Goal: Transaction & Acquisition: Obtain resource

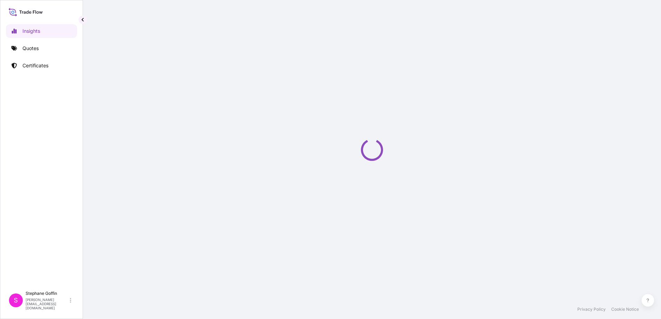
select select "2025"
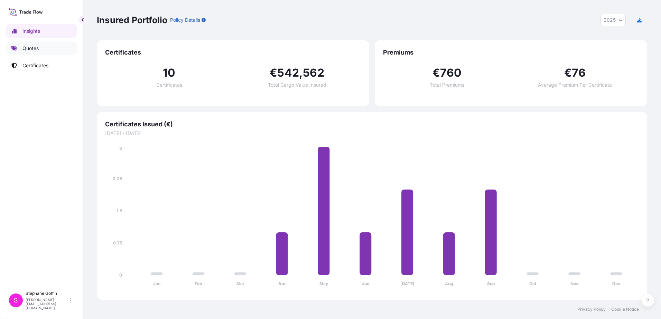
click at [31, 51] on p "Quotes" at bounding box center [30, 48] width 16 height 7
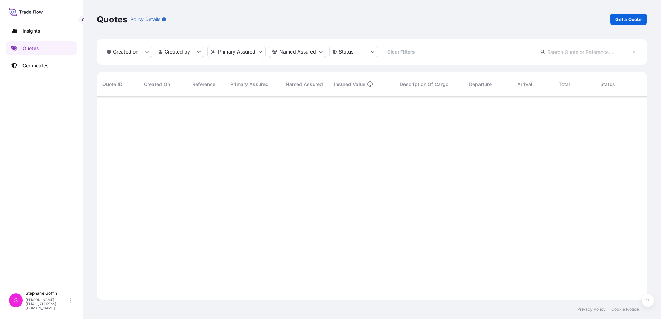
scroll to position [223, 545]
click at [627, 18] on p "Get a Quote" at bounding box center [628, 19] width 26 height 7
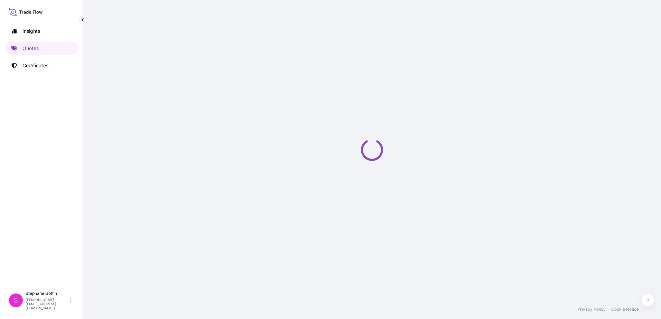
select select "Sea"
select select "21"
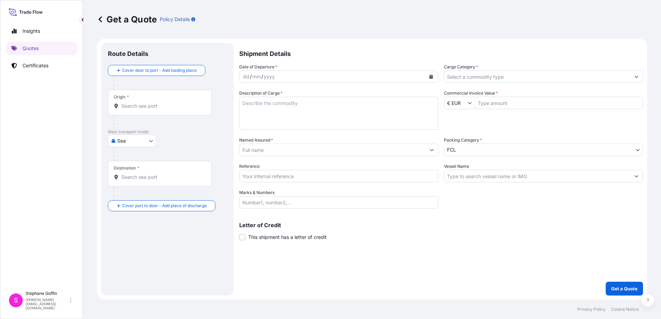
click at [151, 141] on body "Insights Quotes Certificates S Stephane Goffin stephane.goffin@pierre-logistic.…" at bounding box center [330, 159] width 661 height 319
click at [131, 184] on span "Land" at bounding box center [126, 183] width 11 height 7
select select "Land"
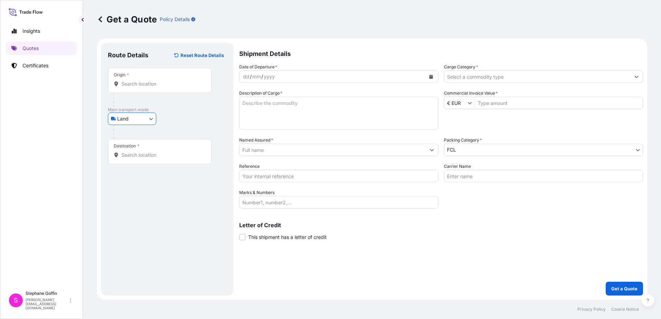
click at [134, 84] on input "Origin *" at bounding box center [162, 83] width 82 height 7
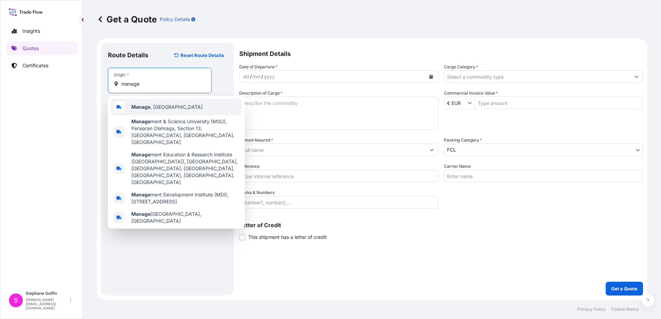
click at [143, 106] on b "Manage" at bounding box center [140, 107] width 19 height 6
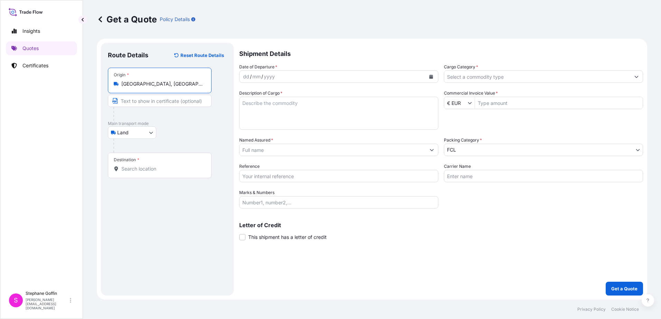
type input "Manage, Belgium"
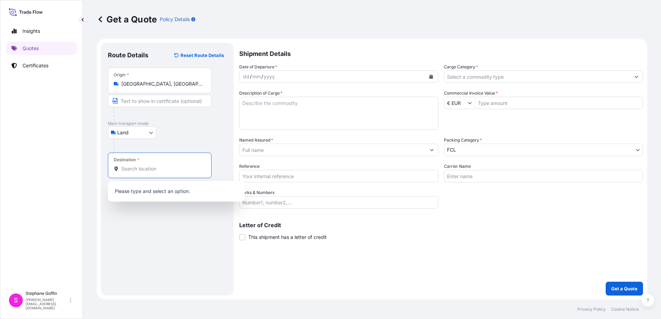
click at [135, 170] on input "Destination *" at bounding box center [162, 168] width 82 height 7
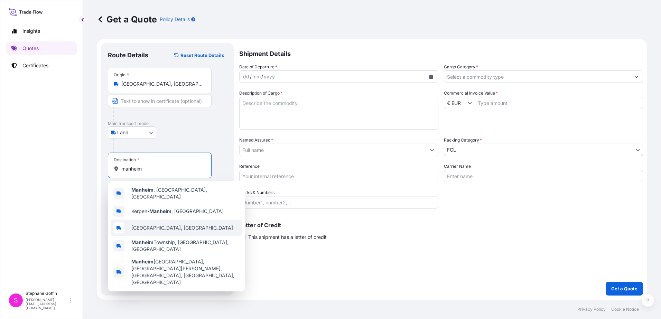
click at [149, 226] on span "Mannheim, Germany" at bounding box center [182, 228] width 102 height 7
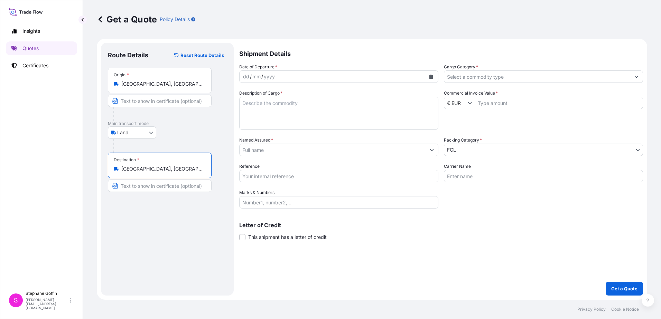
type input "Mannheim, Germany"
click at [431, 75] on icon "Calendar" at bounding box center [431, 77] width 4 height 4
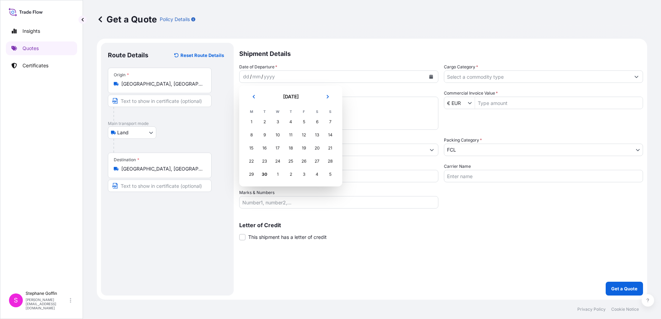
click at [277, 174] on div "1" at bounding box center [277, 174] width 12 height 12
click at [328, 95] on icon "Next" at bounding box center [327, 97] width 4 height 4
click at [276, 121] on div "1" at bounding box center [277, 122] width 12 height 12
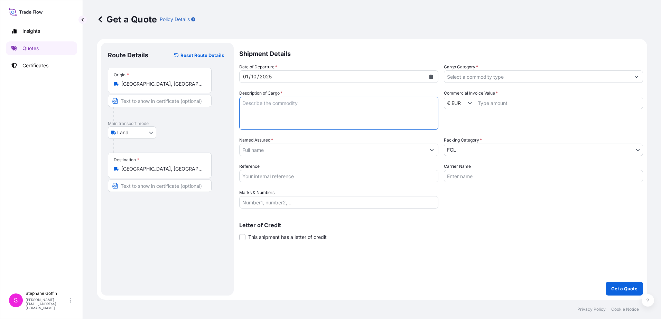
click at [260, 104] on textarea "Description of Cargo *" at bounding box center [338, 113] width 199 height 33
type textarea "Vype 14L +5°C"
click at [257, 152] on input "Named Assured *" at bounding box center [332, 150] width 186 height 12
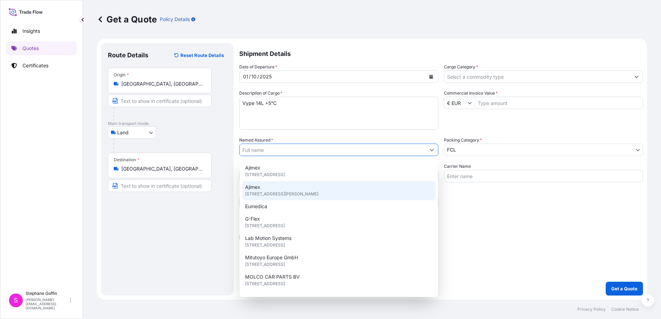
click at [254, 191] on span "Rue Camille Hubert 22, 5032, Gembloux, Belgium" at bounding box center [281, 194] width 73 height 7
type input "Ajimex"
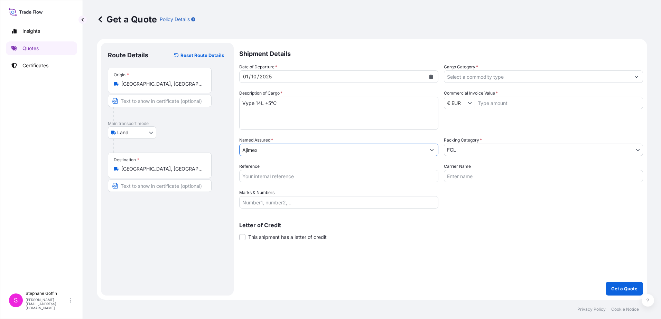
click at [250, 175] on input "Reference" at bounding box center [338, 176] width 199 height 12
type input "2251000055"
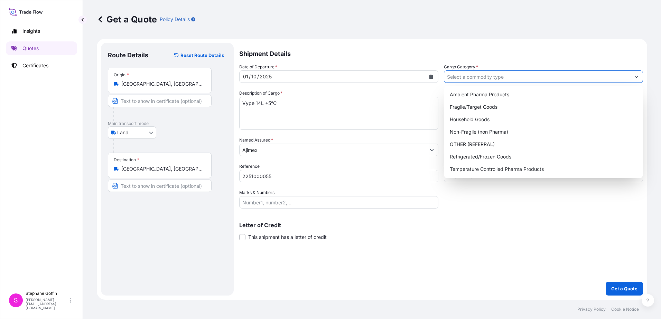
click at [636, 76] on icon "Show suggestions" at bounding box center [636, 77] width 4 height 4
click at [483, 170] on div "Temperature Controlled Pharma Products" at bounding box center [543, 169] width 193 height 12
type input "Temperature Controlled Pharma Products"
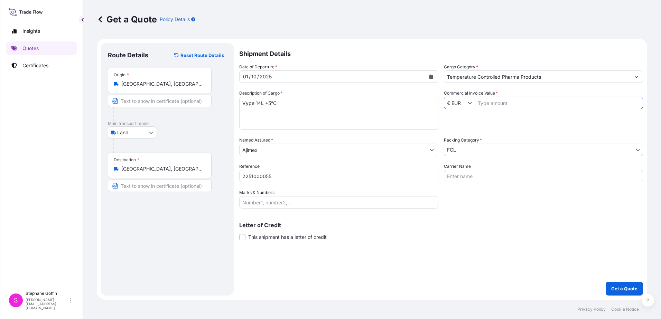
click at [508, 102] on input "Commercial Invoice Value *" at bounding box center [559, 103] width 168 height 12
type input "34.500"
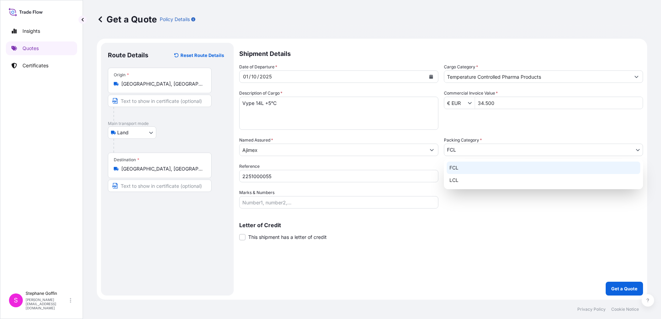
click at [637, 149] on body "Insights Quotes Certificates S Stephane Goffin stephane.goffin@pierre-logistic.…" at bounding box center [330, 159] width 661 height 319
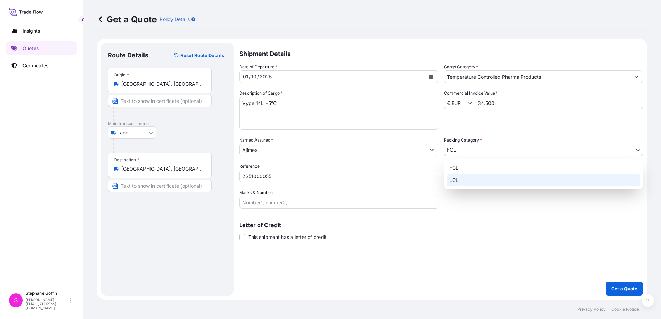
click at [459, 178] on div "LCL" at bounding box center [542, 180] width 193 height 12
select select "22"
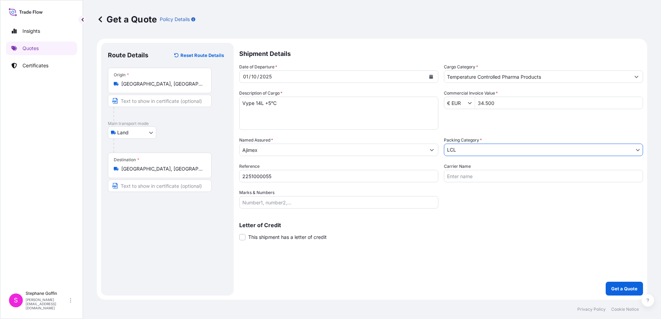
click at [470, 178] on input "Carrier Name" at bounding box center [543, 176] width 199 height 12
type input "Ajimex"
click at [617, 287] on p "Get a Quote" at bounding box center [624, 288] width 26 height 7
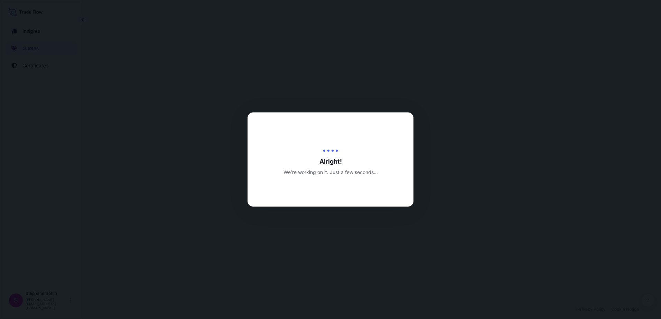
select select "Land"
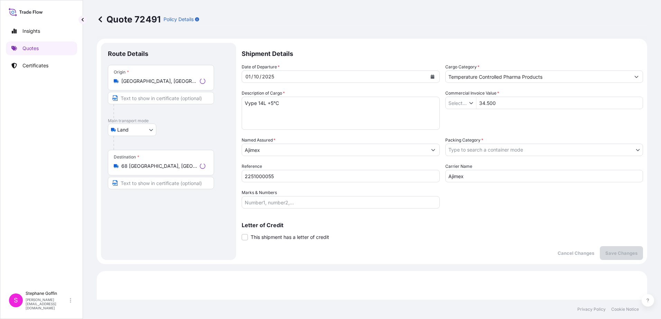
type input "€ EUR"
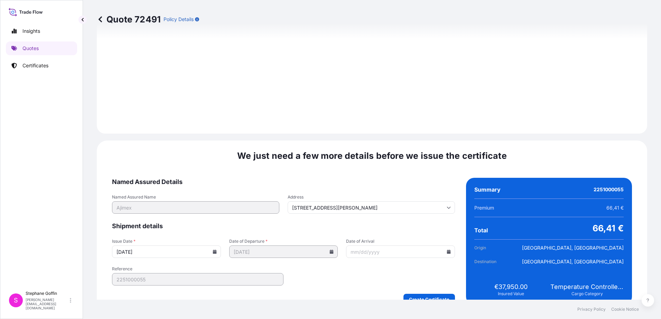
scroll to position [721, 0]
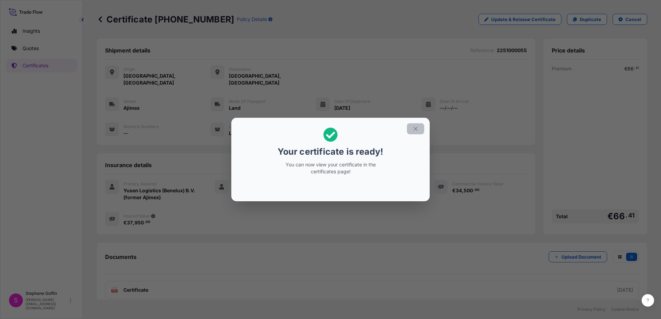
click at [415, 126] on icon "button" at bounding box center [415, 129] width 6 height 6
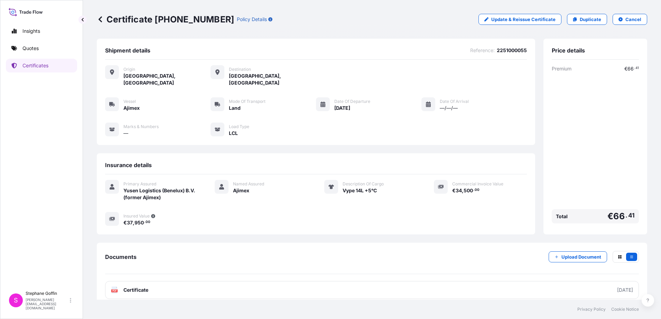
scroll to position [1, 0]
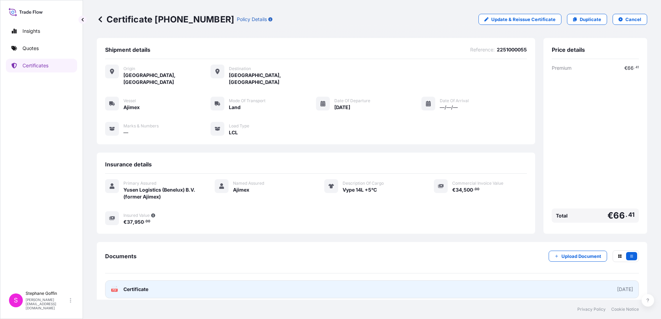
click at [127, 286] on span "Certificate" at bounding box center [135, 289] width 25 height 7
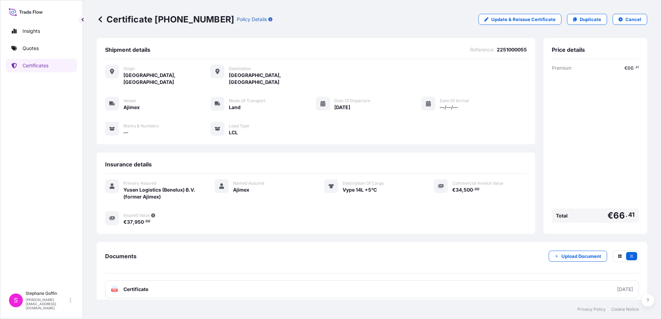
drag, startPoint x: 108, startPoint y: 19, endPoint x: 198, endPoint y: 23, distance: 90.6
click at [198, 23] on div "Certificate 31718-11-1 Policy Details" at bounding box center [185, 19] width 176 height 11
drag, startPoint x: 107, startPoint y: 18, endPoint x: 196, endPoint y: 19, distance: 88.8
click at [196, 19] on p "Certificate 31718-11-1" at bounding box center [165, 19] width 137 height 11
copy p "Certificate 31718-11-1"
